Goal: Information Seeking & Learning: Learn about a topic

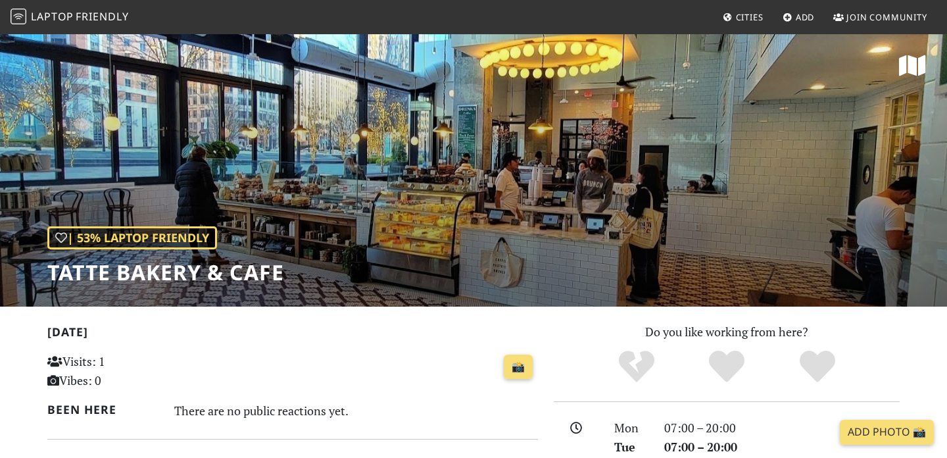
click at [742, 12] on span "Cities" at bounding box center [750, 17] width 28 height 12
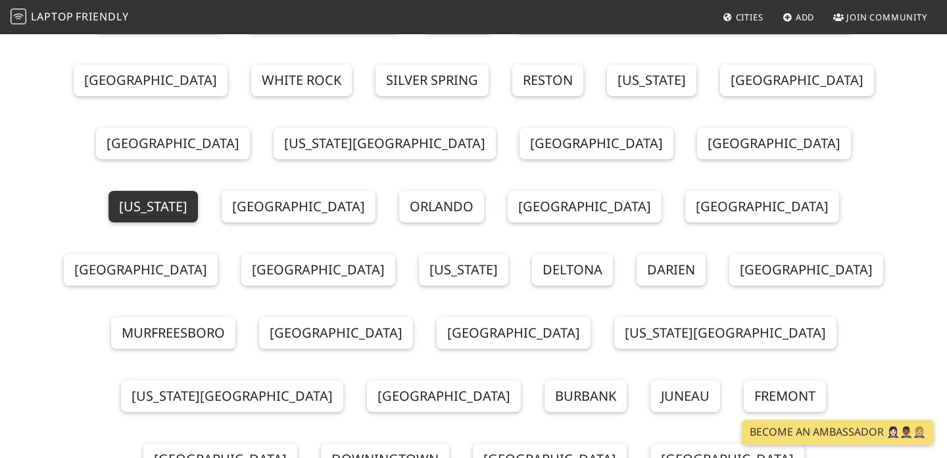
scroll to position [16, 0]
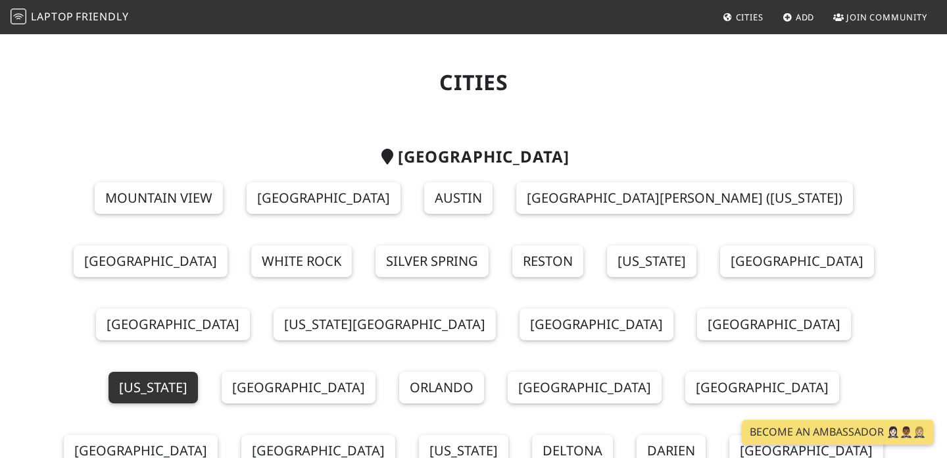
click at [198, 372] on link "[US_STATE]" at bounding box center [153, 388] width 89 height 32
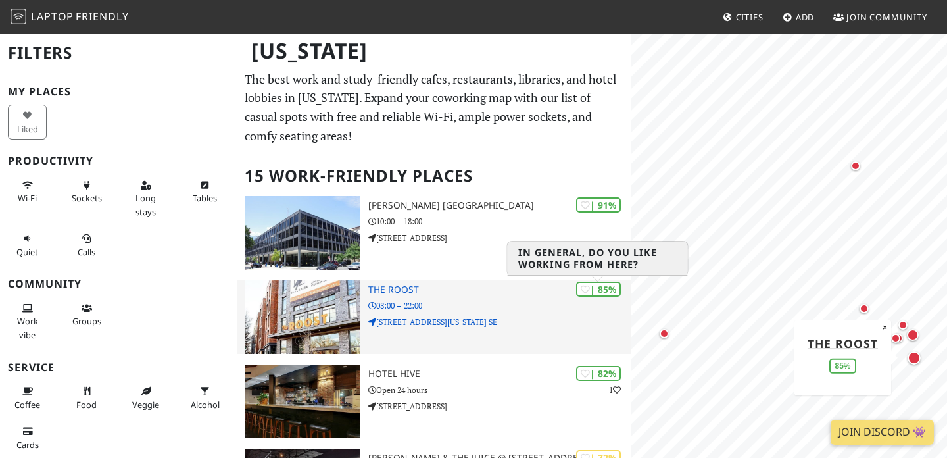
click at [598, 289] on div "| 85%" at bounding box center [598, 289] width 45 height 15
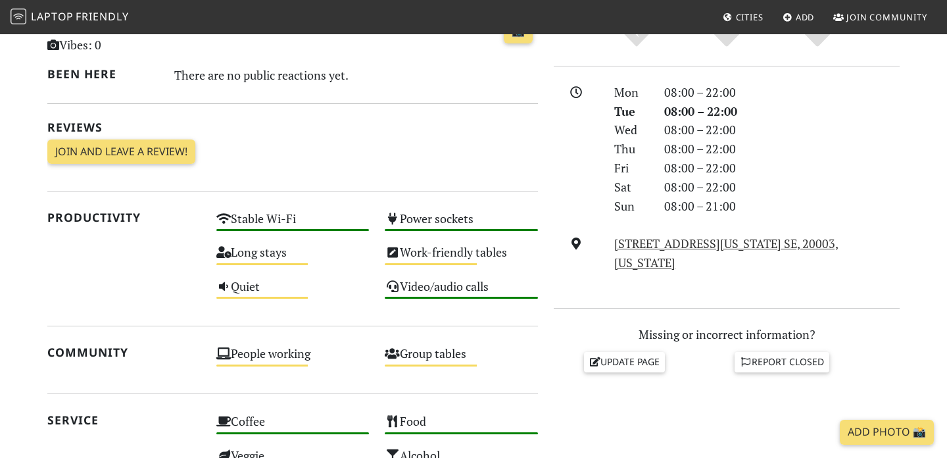
scroll to position [336, 0]
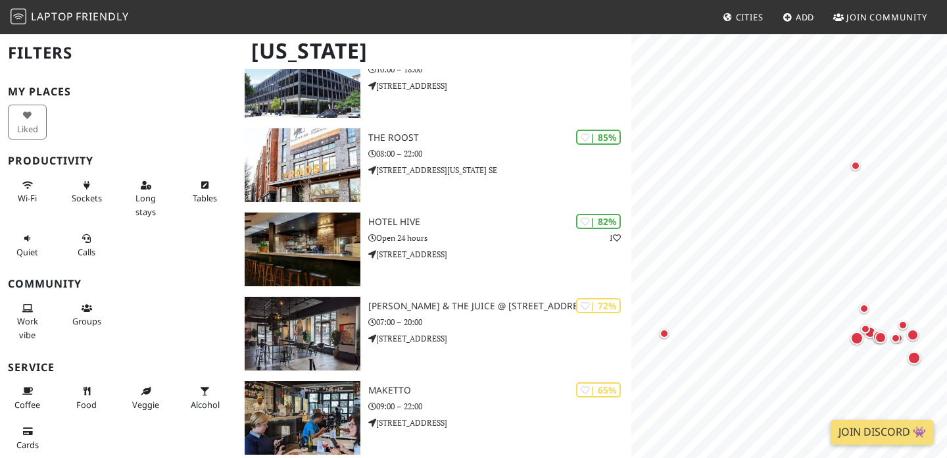
scroll to position [163, 0]
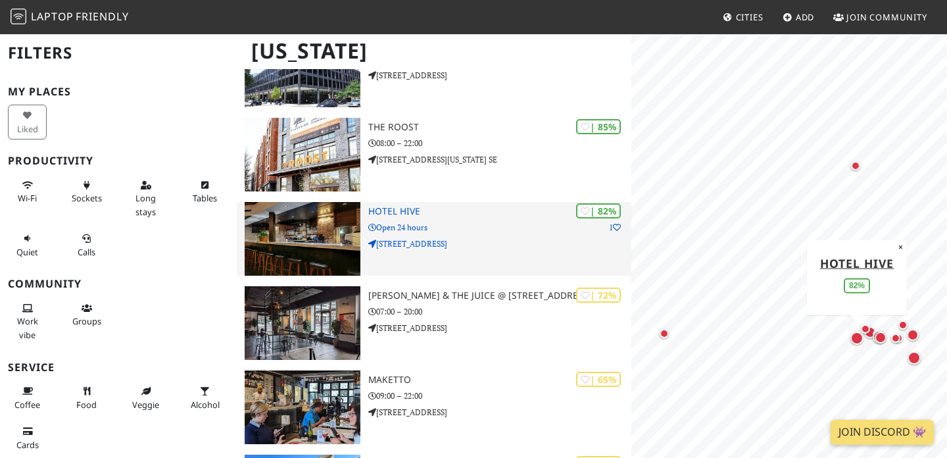
click at [409, 208] on h3 "Hotel Hive" at bounding box center [499, 211] width 263 height 11
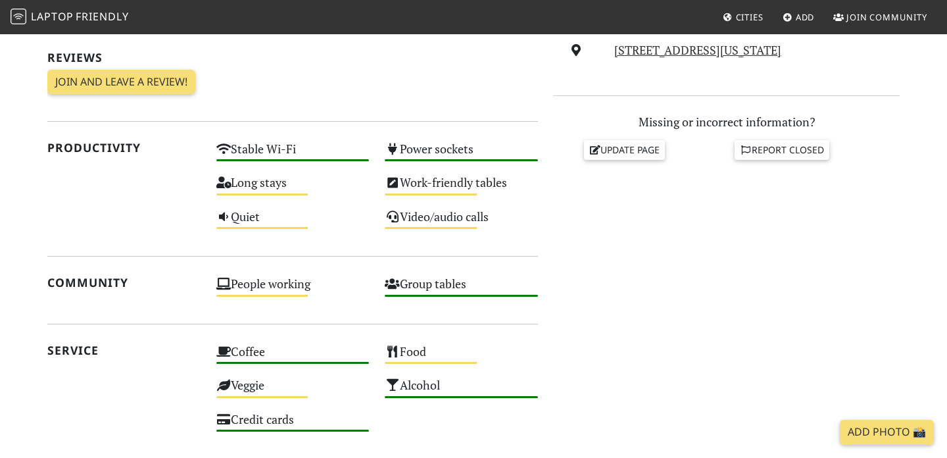
scroll to position [410, 0]
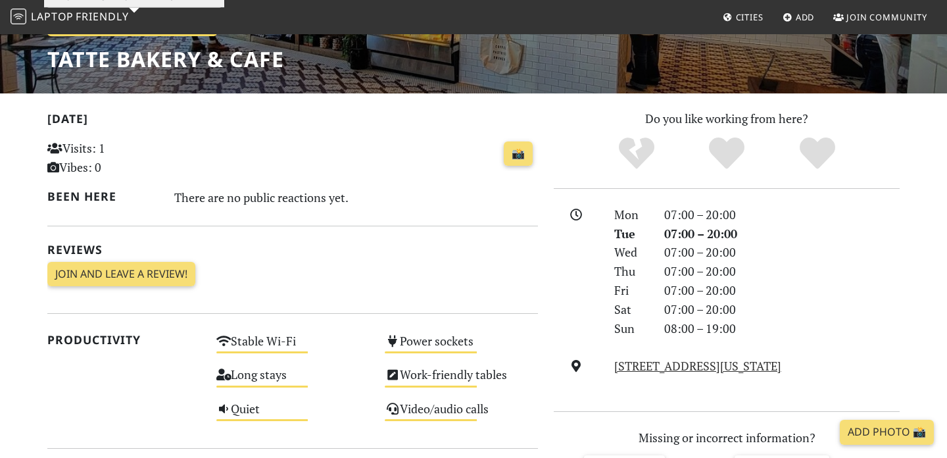
scroll to position [218, 0]
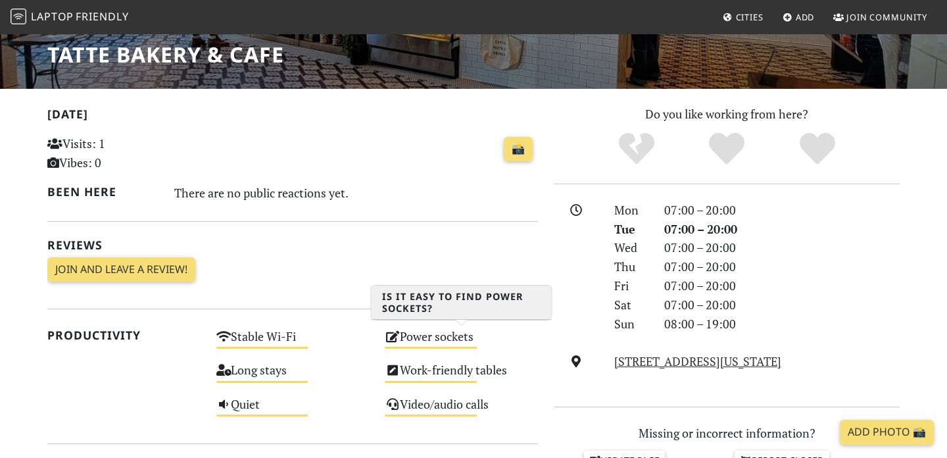
click at [418, 337] on div "Power sockets Medium" at bounding box center [461, 343] width 169 height 34
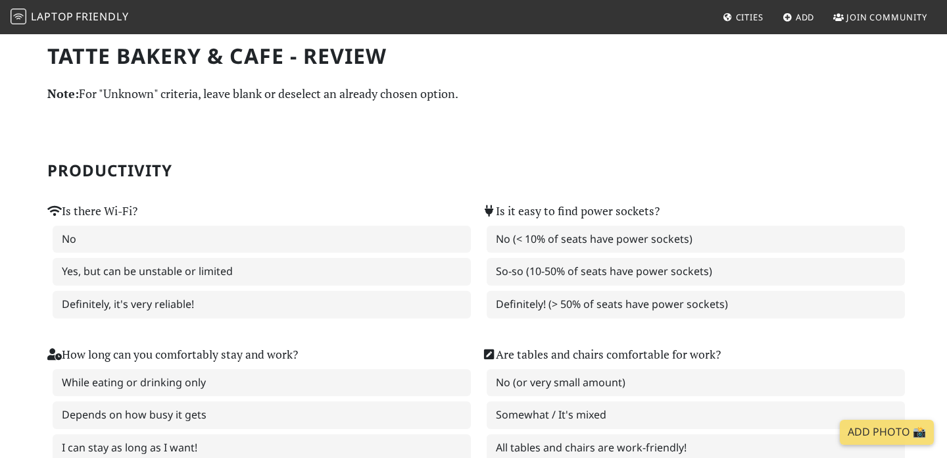
click at [730, 16] on icon at bounding box center [728, 18] width 11 height 9
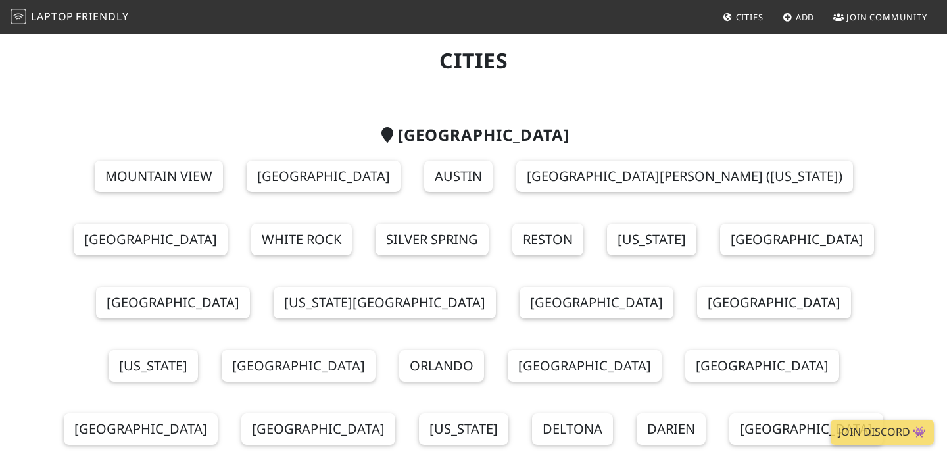
scroll to position [57, 0]
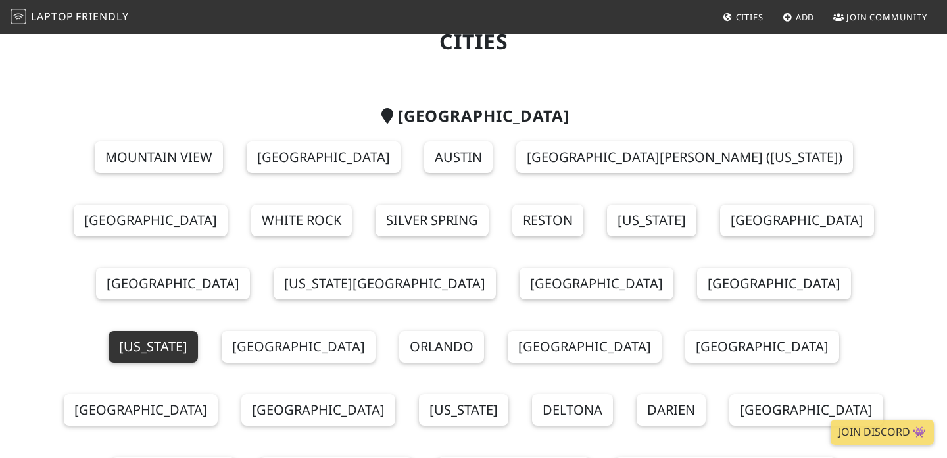
click at [198, 331] on link "[US_STATE]" at bounding box center [153, 347] width 89 height 32
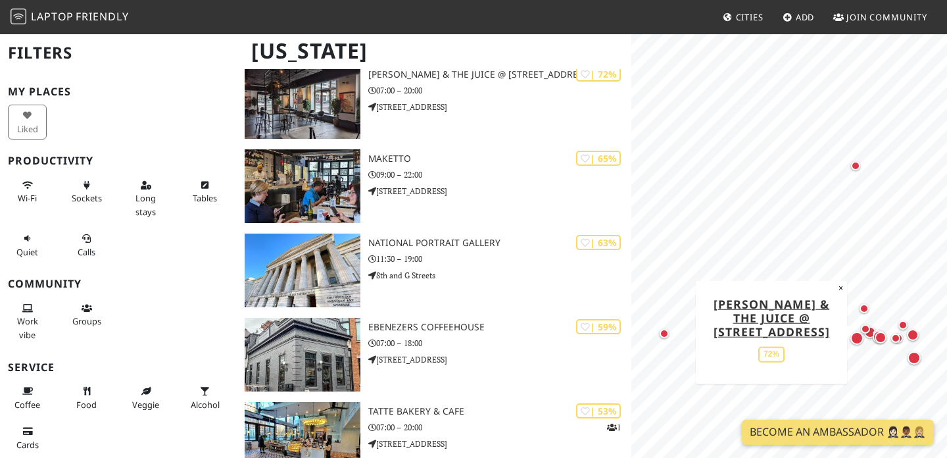
scroll to position [384, 0]
